Goal: Check status: Check status

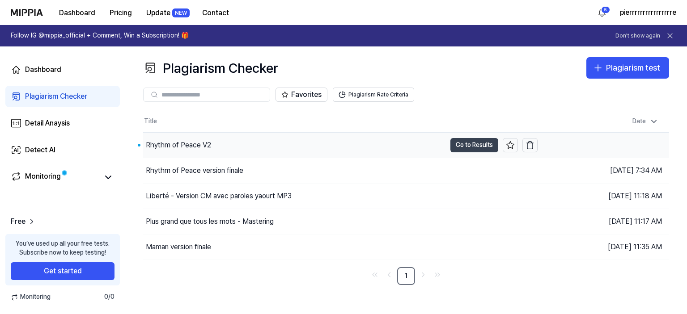
click at [467, 146] on button "Go to Results" at bounding box center [474, 145] width 48 height 14
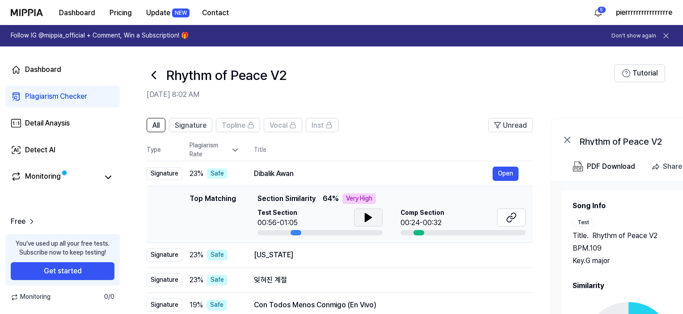
click at [371, 216] on icon at bounding box center [368, 217] width 11 height 11
click at [512, 216] on icon at bounding box center [511, 217] width 11 height 11
click at [504, 214] on button at bounding box center [511, 218] width 29 height 18
click at [365, 221] on icon at bounding box center [368, 218] width 6 height 8
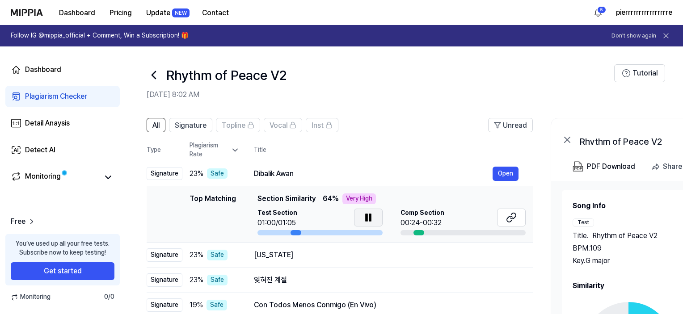
click at [366, 219] on icon at bounding box center [367, 217] width 2 height 7
click at [507, 219] on icon at bounding box center [509, 219] width 5 height 6
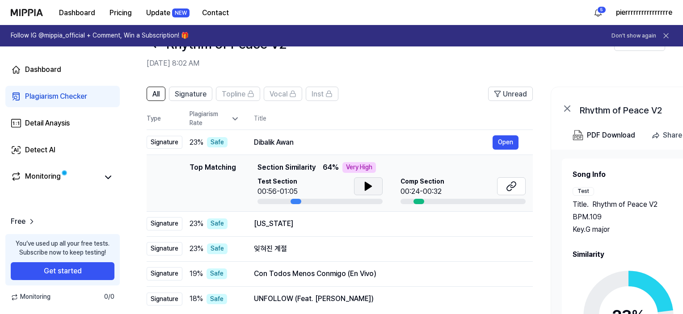
scroll to position [45, 0]
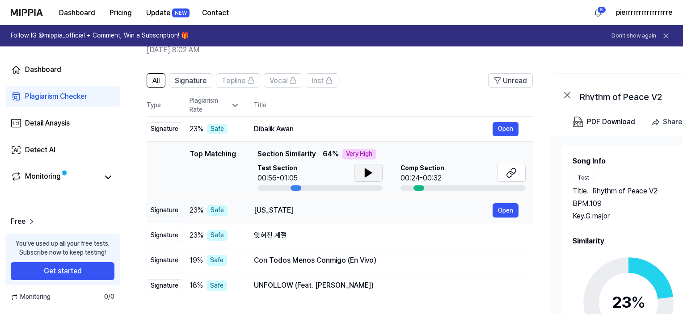
click at [288, 211] on div "[US_STATE]" at bounding box center [373, 210] width 239 height 11
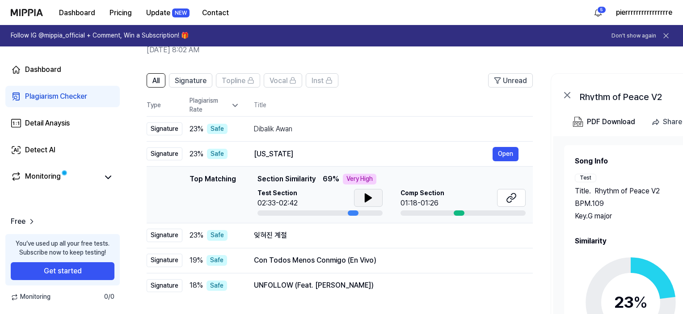
click at [372, 198] on icon at bounding box center [368, 198] width 11 height 11
click at [511, 201] on icon at bounding box center [509, 200] width 5 height 6
click at [513, 195] on icon at bounding box center [511, 198] width 11 height 11
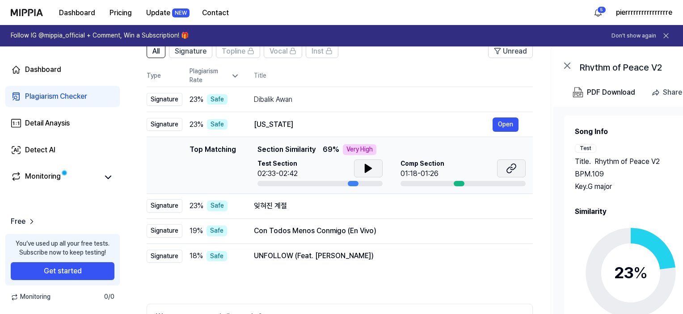
scroll to position [89, 0]
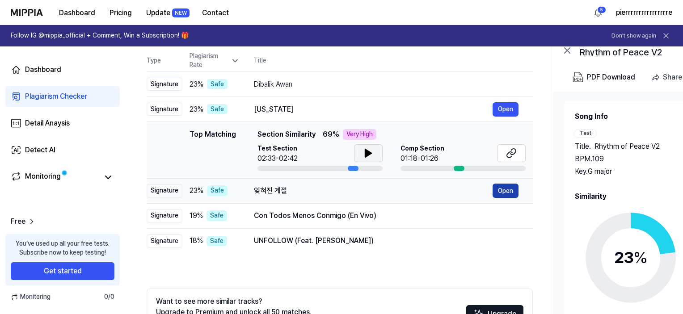
click at [506, 186] on button "Open" at bounding box center [506, 191] width 26 height 14
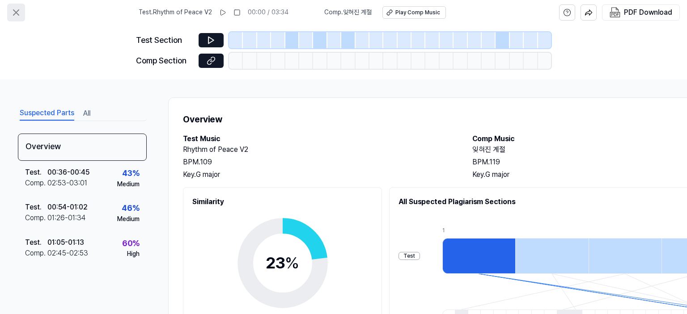
click at [15, 12] on icon at bounding box center [15, 12] width 5 height 5
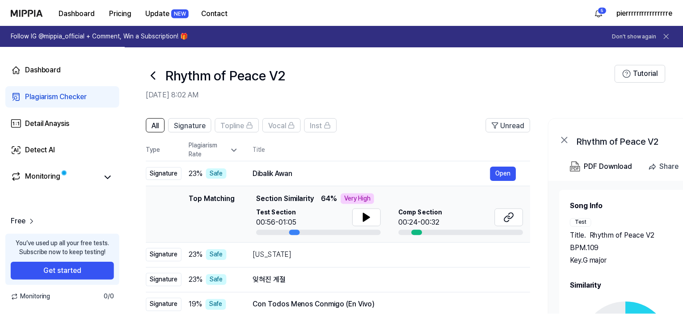
scroll to position [89, 0]
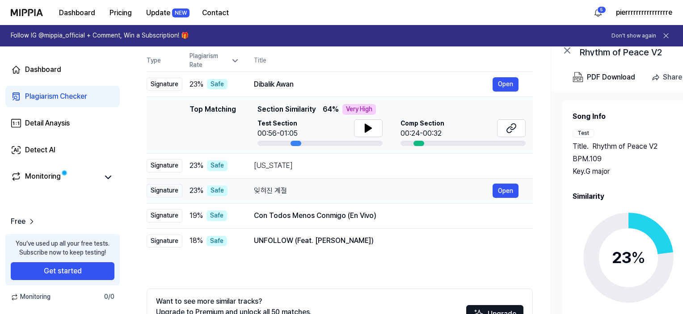
click at [284, 190] on div "잊혀진 계절" at bounding box center [373, 191] width 239 height 11
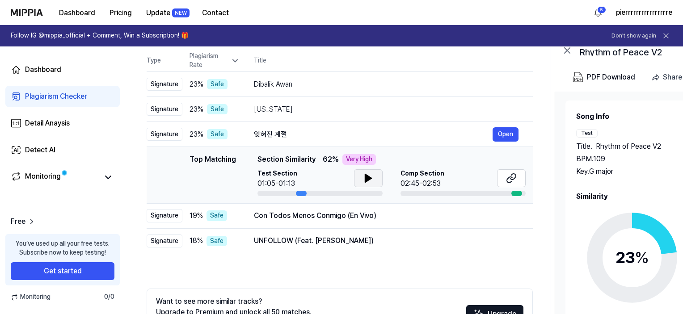
click at [368, 177] on icon at bounding box center [368, 178] width 6 height 8
click at [369, 177] on icon at bounding box center [370, 178] width 2 height 7
click at [508, 177] on icon at bounding box center [511, 178] width 11 height 11
click at [346, 215] on div "Con Todos Menos Conmigo (En Vivo)" at bounding box center [373, 216] width 239 height 11
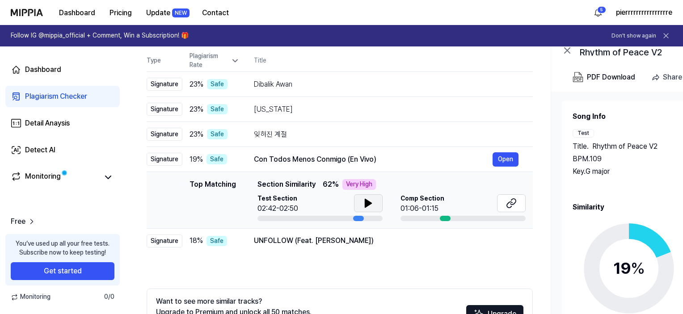
click at [370, 202] on icon at bounding box center [368, 203] width 6 height 8
click at [370, 202] on icon at bounding box center [370, 203] width 2 height 7
click at [508, 199] on icon at bounding box center [511, 203] width 11 height 11
click at [345, 240] on div "UNFOLLOW (Feat. [PERSON_NAME])" at bounding box center [373, 241] width 239 height 11
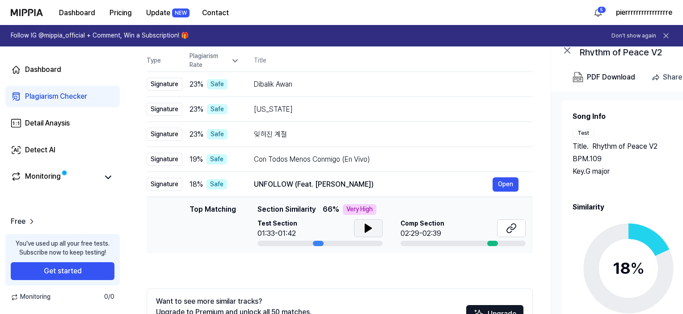
click at [363, 228] on icon at bounding box center [368, 228] width 11 height 11
click at [376, 230] on button at bounding box center [368, 228] width 29 height 18
click at [508, 229] on icon at bounding box center [511, 228] width 11 height 11
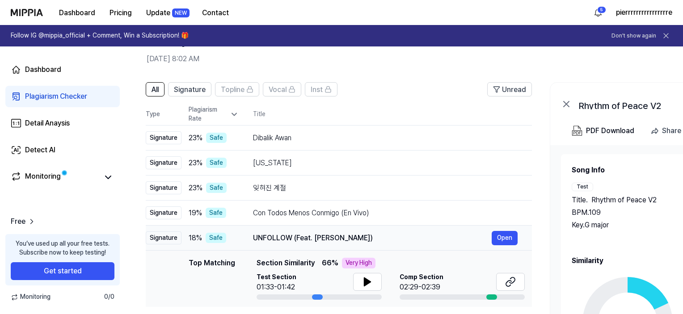
scroll to position [0, 0]
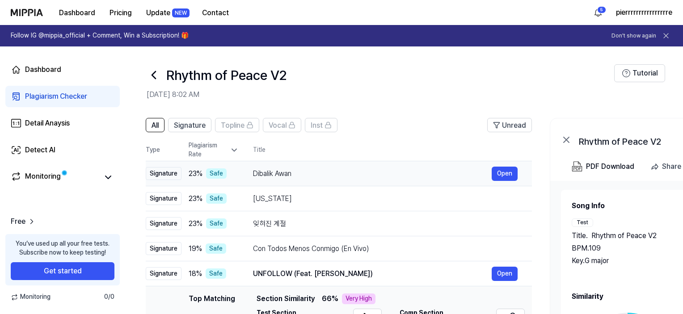
click at [280, 173] on div "Dibalik Awan" at bounding box center [372, 174] width 239 height 11
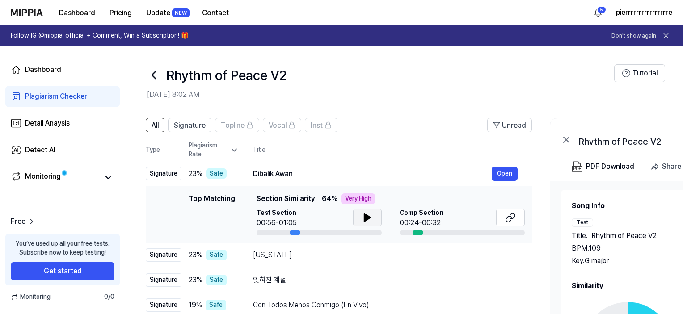
click at [364, 216] on icon at bounding box center [367, 218] width 6 height 8
click at [510, 215] on icon at bounding box center [510, 217] width 11 height 11
